Goal: Information Seeking & Learning: Stay updated

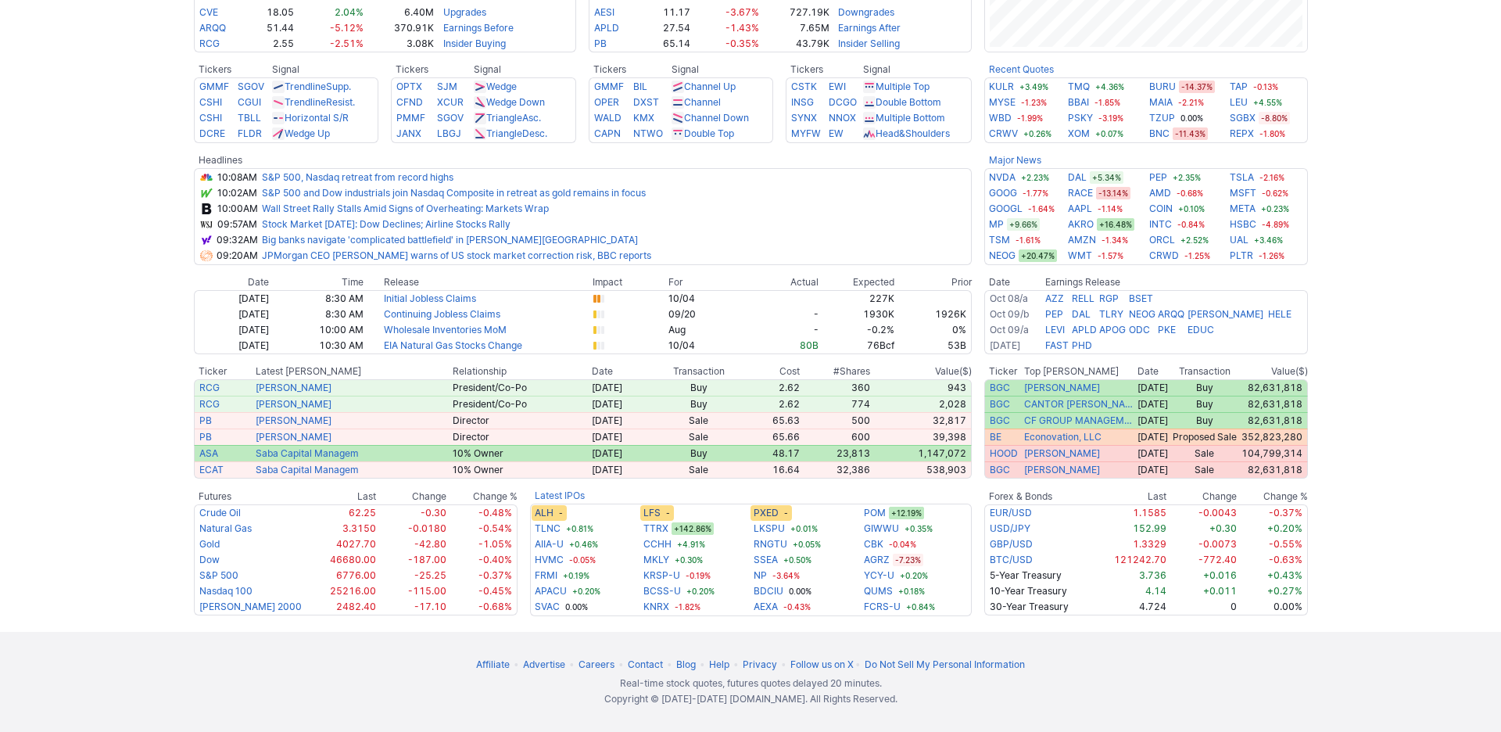
scroll to position [737, 0]
